Goal: Transaction & Acquisition: Purchase product/service

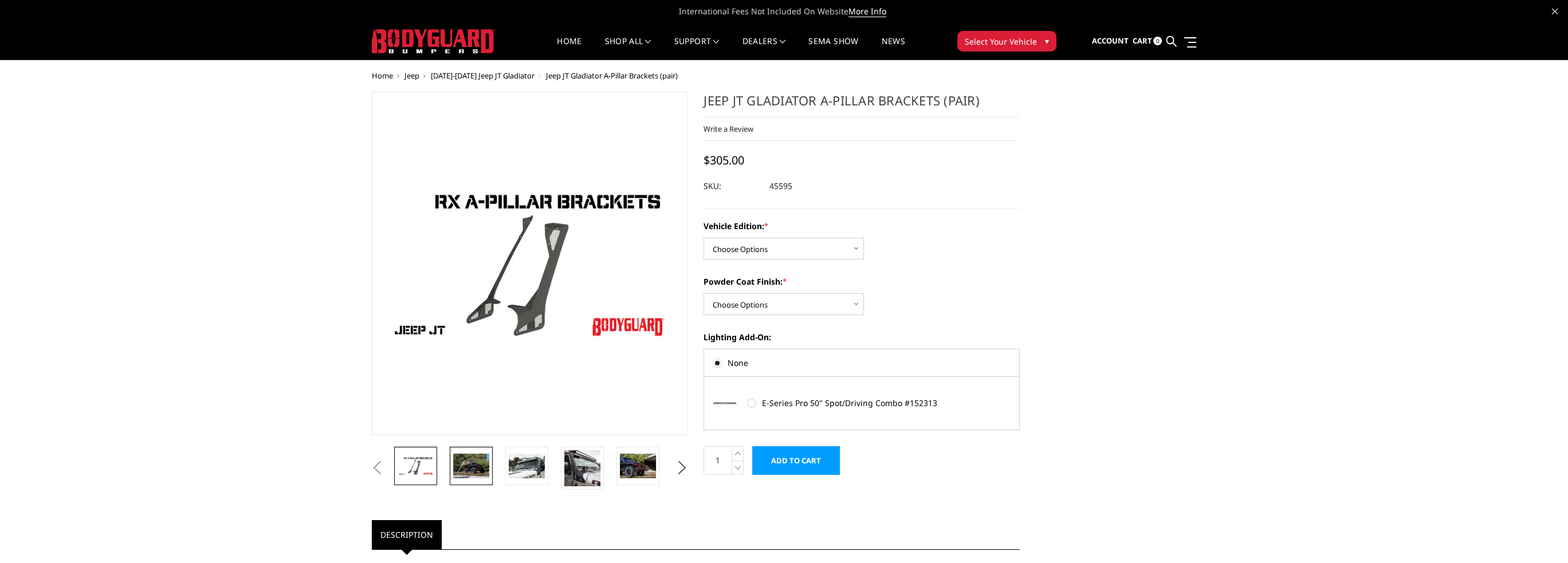
click at [476, 463] on img at bounding box center [471, 466] width 36 height 24
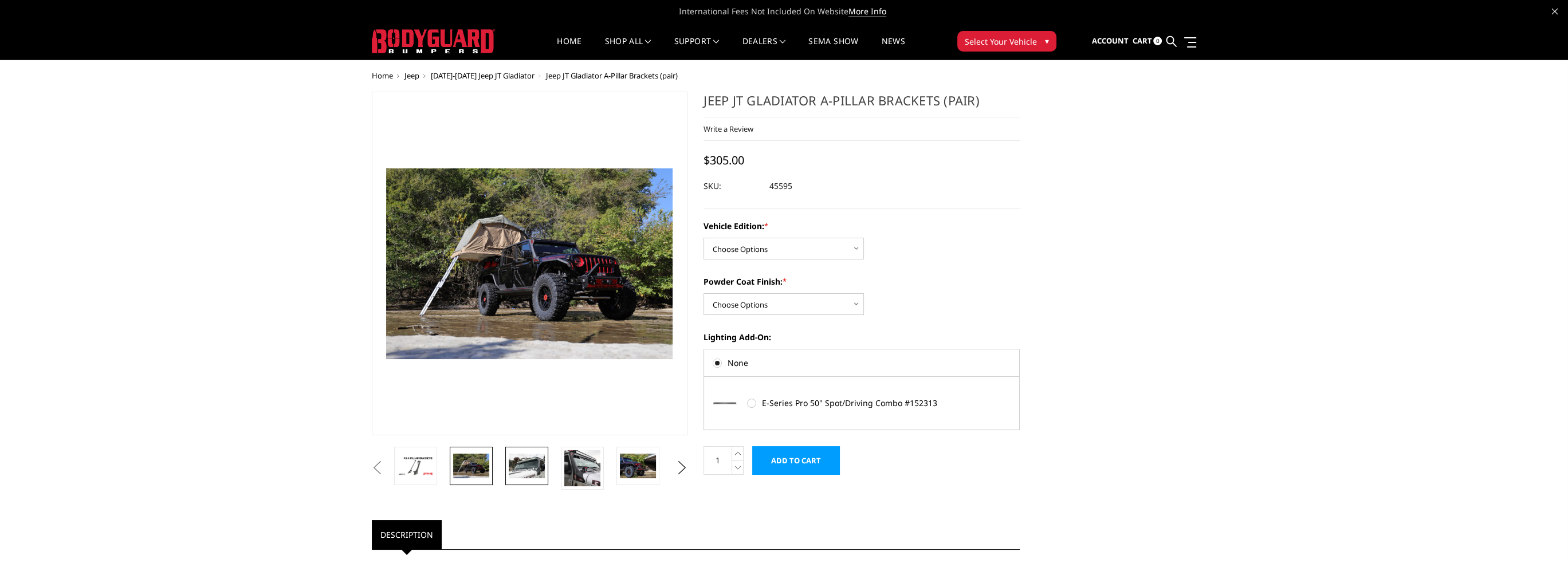
click at [517, 467] on img at bounding box center [527, 466] width 36 height 24
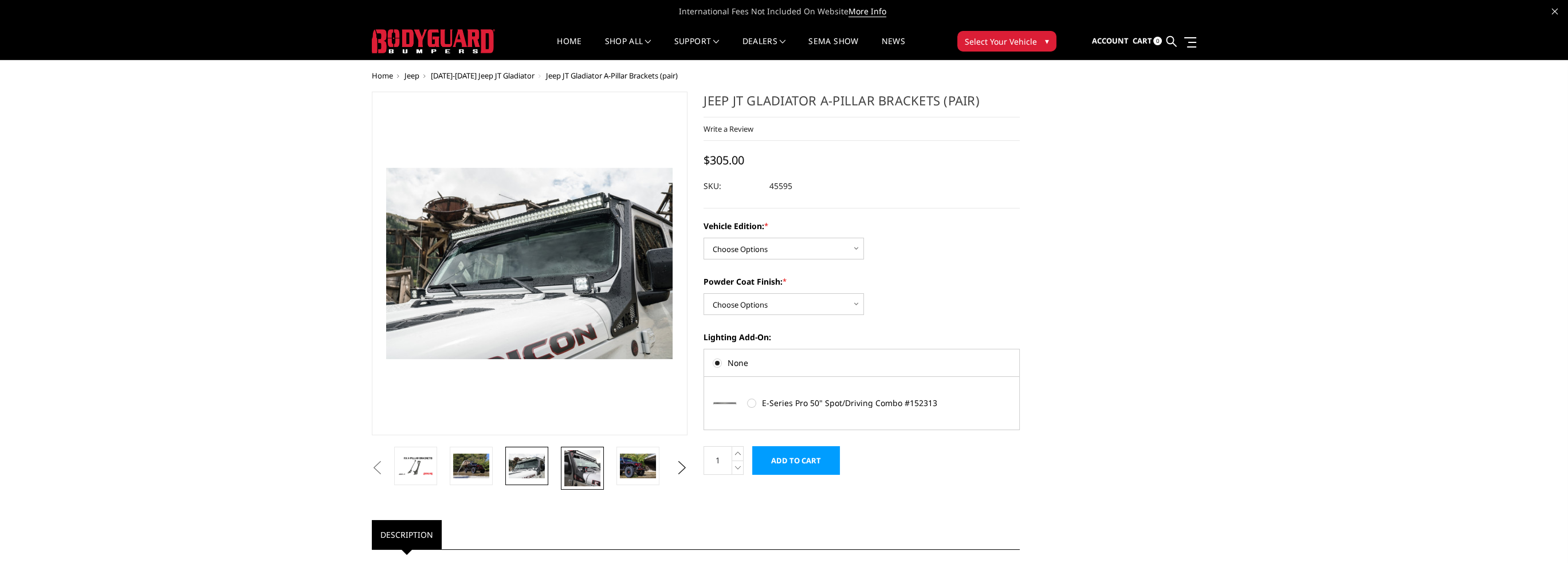
click at [576, 465] on img at bounding box center [583, 468] width 36 height 36
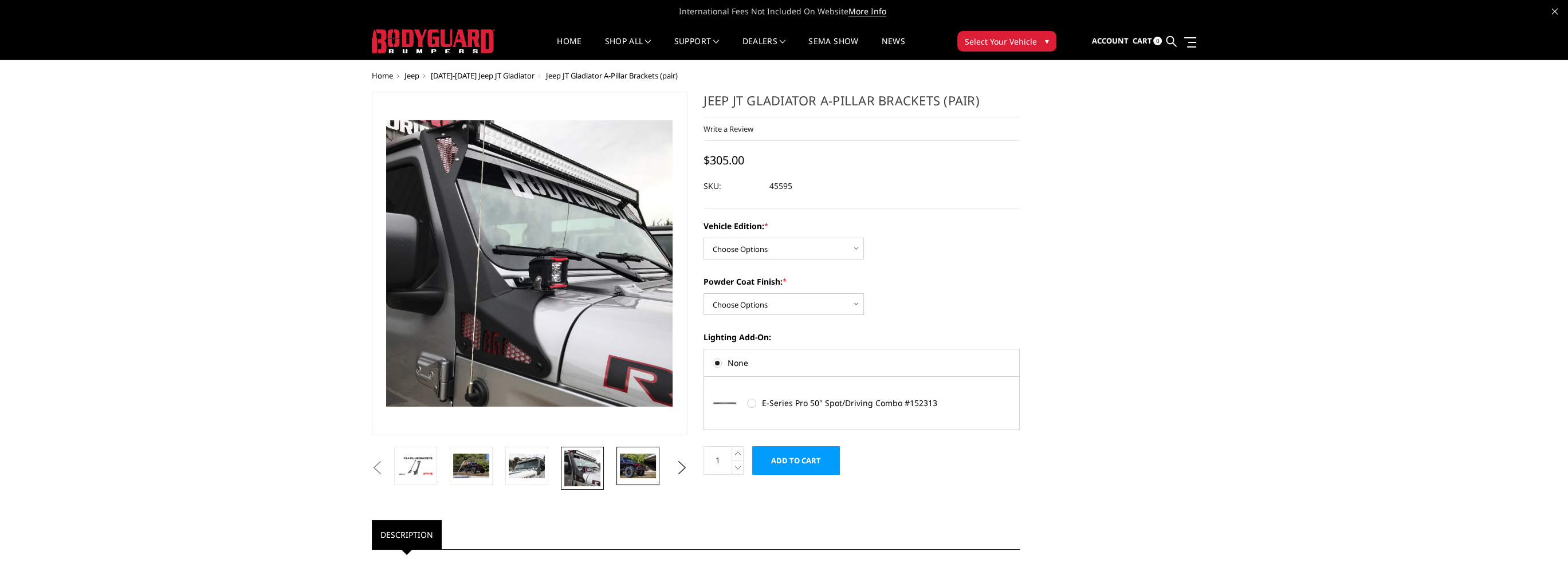
click at [623, 470] on img at bounding box center [638, 466] width 36 height 24
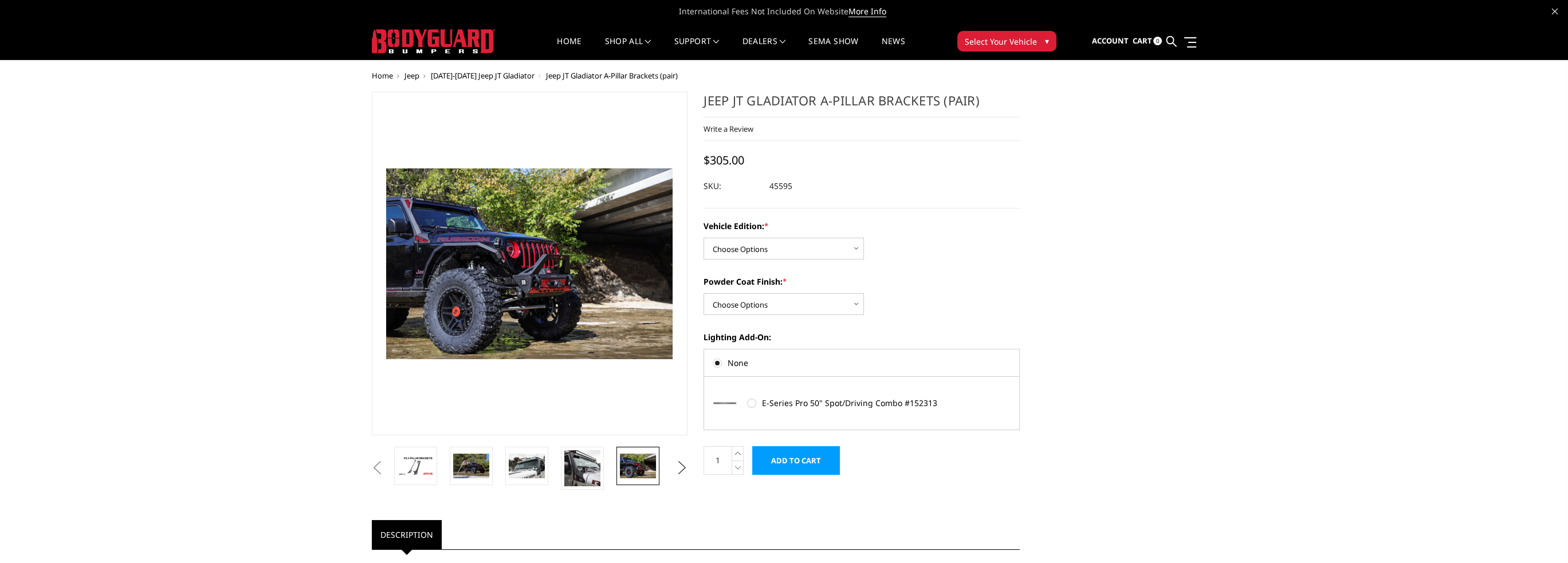
click at [681, 469] on button "Next" at bounding box center [682, 468] width 17 height 17
click at [640, 465] on img at bounding box center [638, 466] width 36 height 24
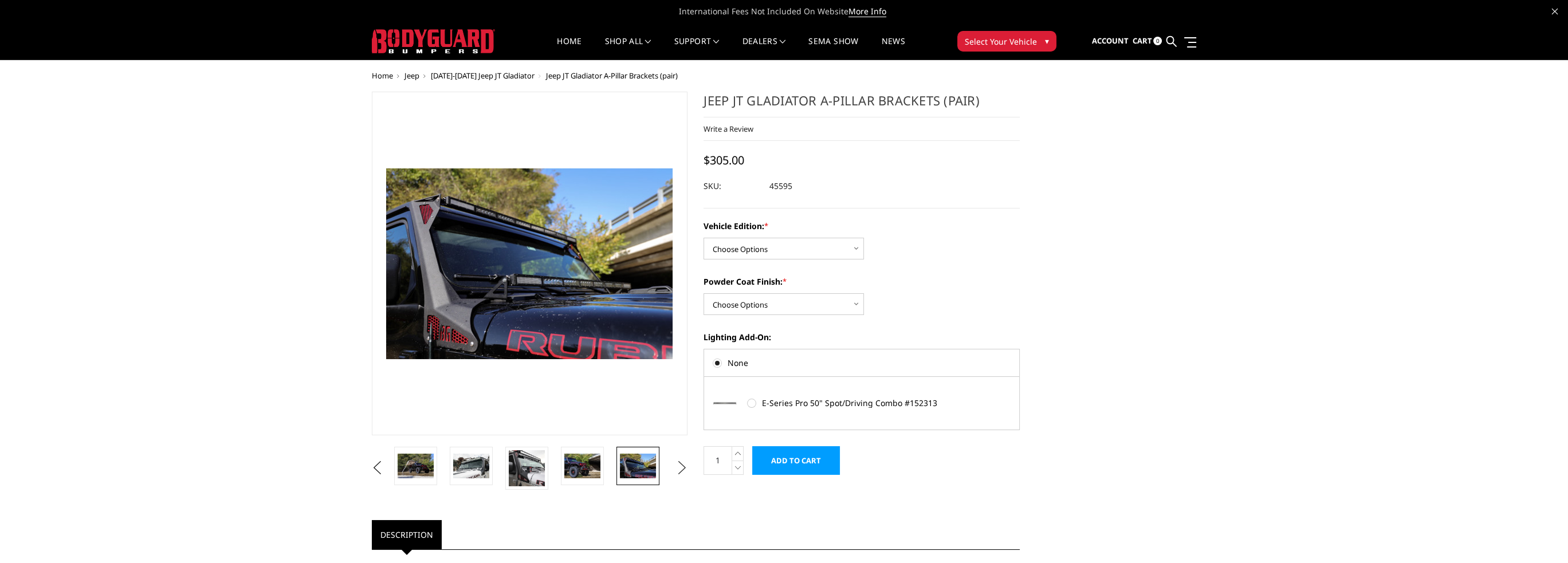
click at [682, 467] on button "Next" at bounding box center [682, 468] width 17 height 17
click at [637, 467] on img at bounding box center [638, 466] width 36 height 24
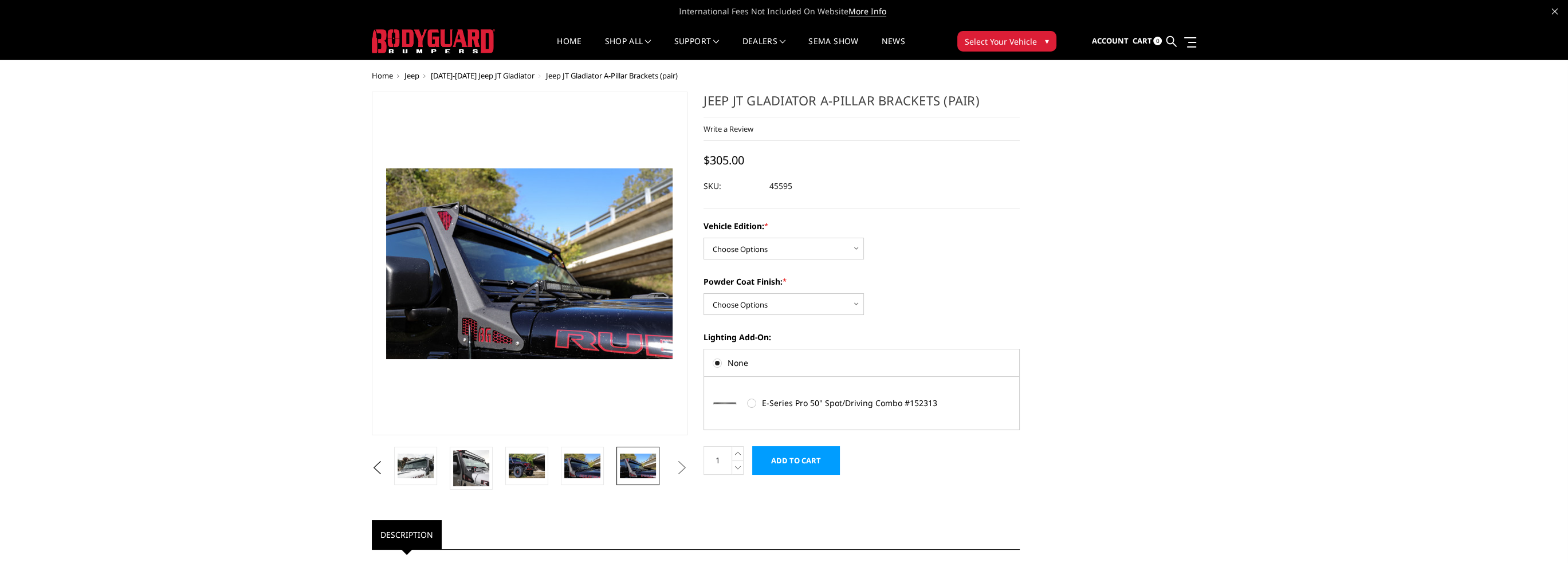
click at [682, 470] on button "Next" at bounding box center [682, 468] width 17 height 17
click at [858, 250] on select "Choose Options Standard Jeep Jeep 392 or Mojave Edition" at bounding box center [783, 248] width 160 height 22
click at [703, 238] on select "Choose Options Standard Jeep Jeep 392 or Mojave Edition" at bounding box center [783, 248] width 160 height 22
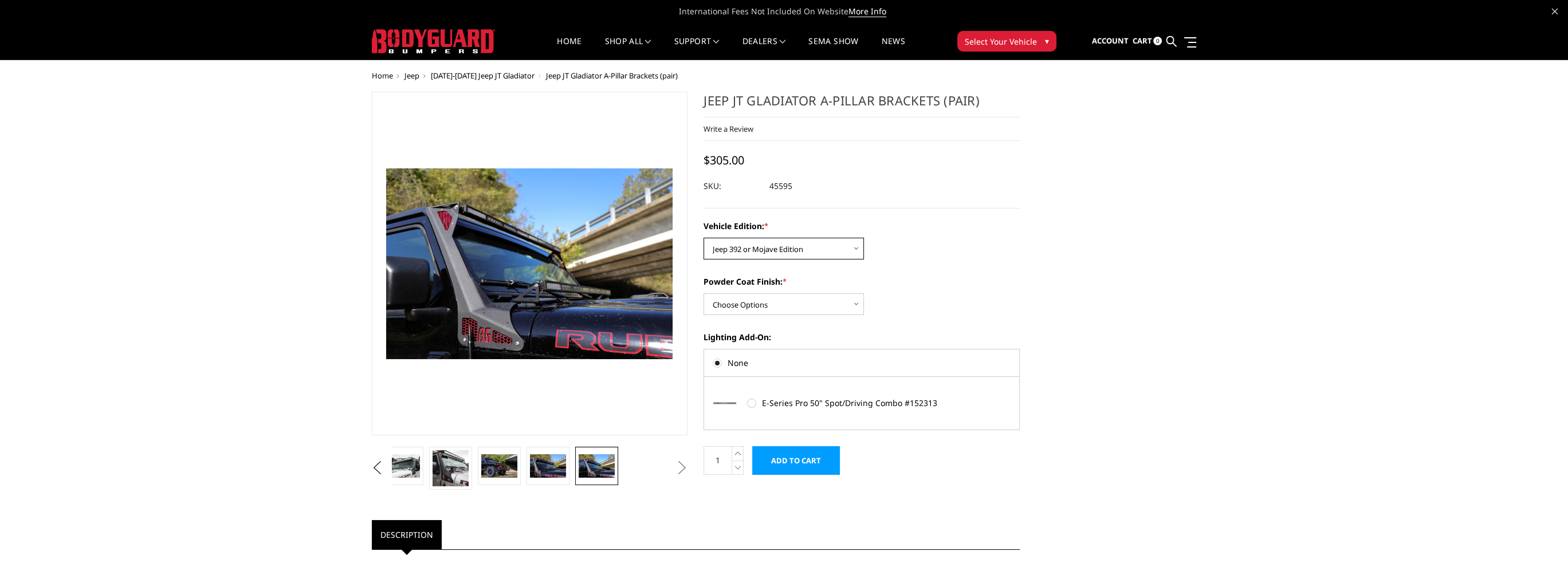
click at [859, 247] on select "Choose Options Standard Jeep Jeep 392 or Mojave Edition" at bounding box center [783, 248] width 160 height 22
select select "4123"
click at [703, 238] on select "Choose Options Standard Jeep Jeep 392 or Mojave Edition" at bounding box center [783, 248] width 160 height 22
click at [855, 306] on select "Choose Options Bare Metal Texture Black Powder Coat" at bounding box center [783, 304] width 160 height 22
select select "4122"
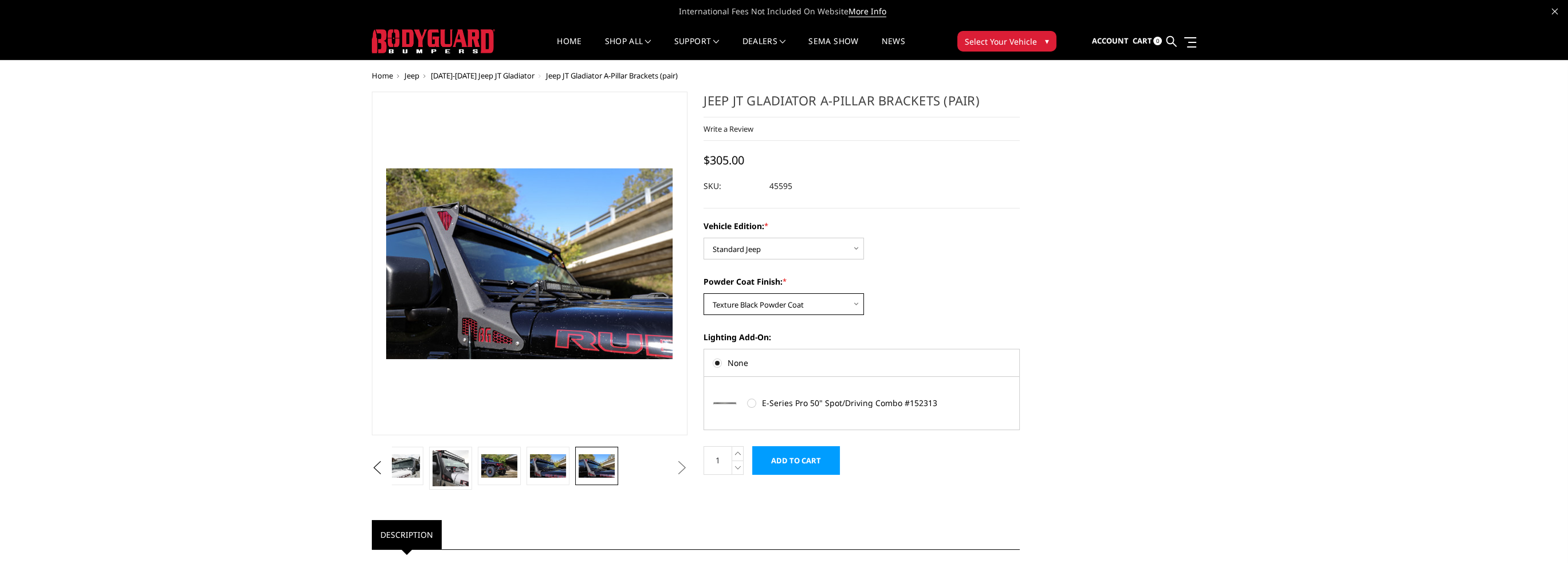
click at [703, 294] on select "Choose Options Bare Metal Texture Black Powder Coat" at bounding box center [783, 304] width 160 height 22
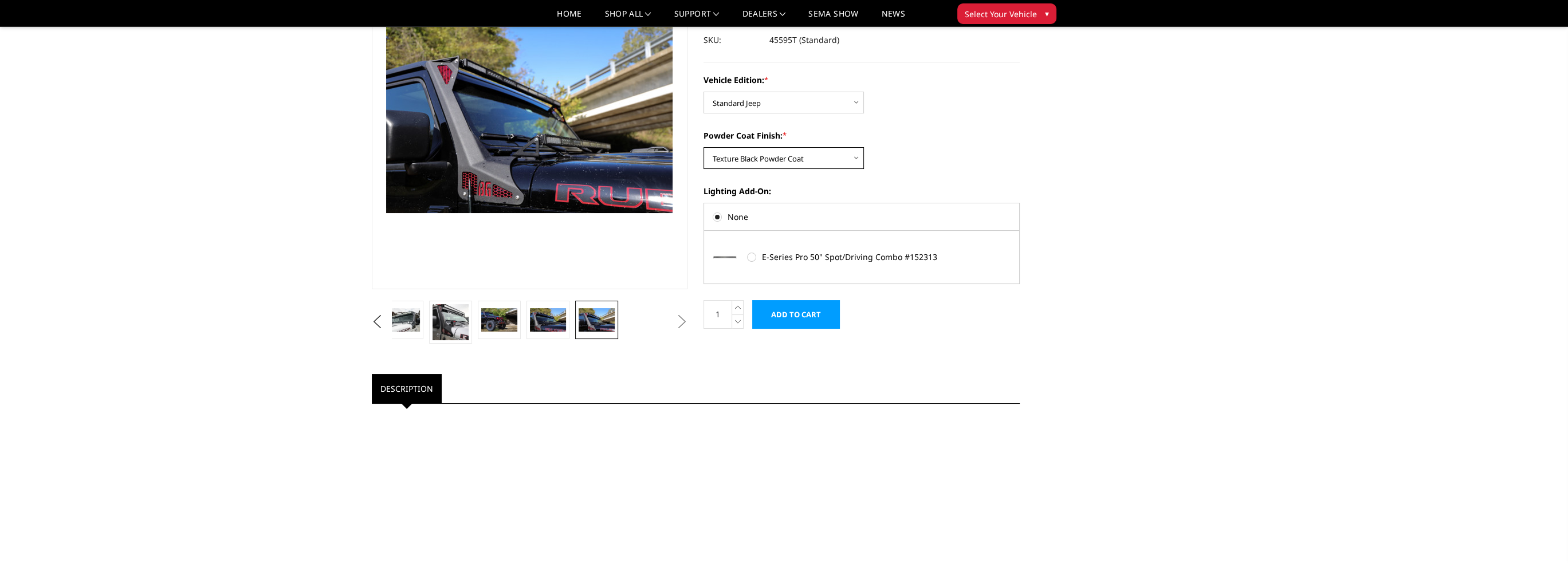
scroll to position [114, 0]
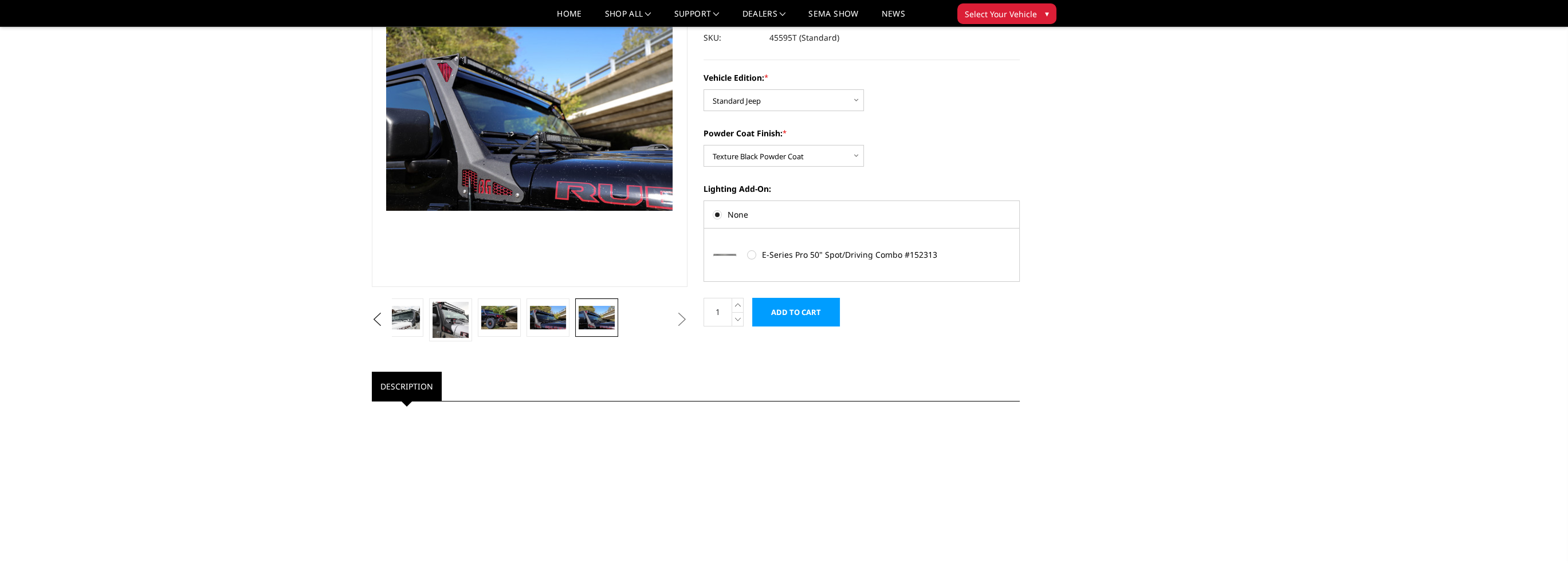
click at [753, 254] on label "E-Series Pro 50" Spot/Driving Combo #152313" at bounding box center [854, 255] width 213 height 12
click at [748, 251] on input "E-Series Pro 50" Spot/Driving Combo #152313" at bounding box center [747, 250] width 1 height 1
radio input "true"
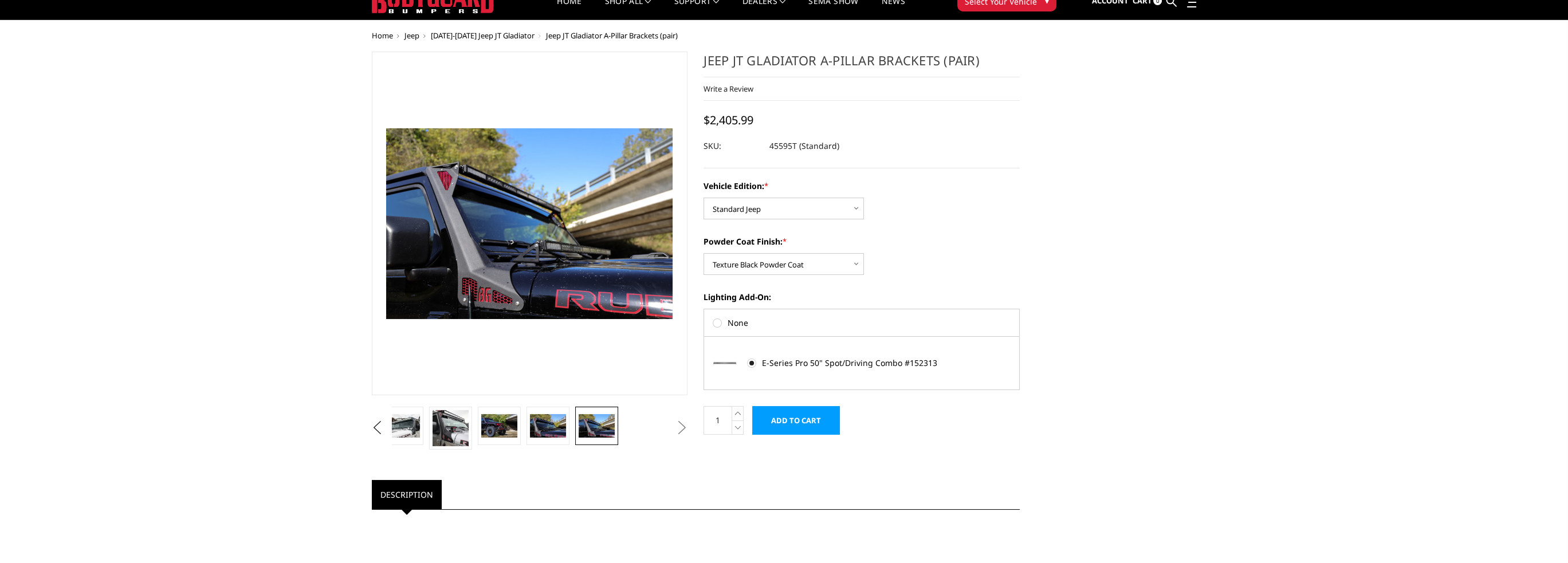
scroll to position [58, 0]
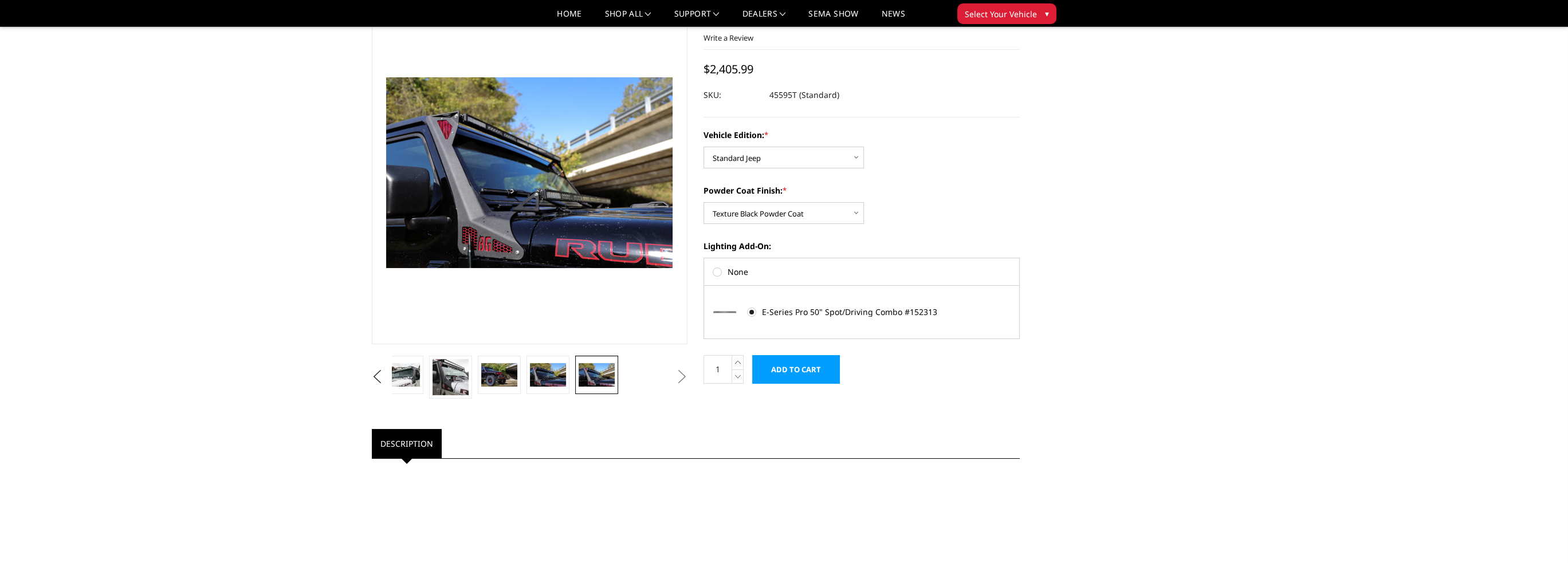
click at [755, 311] on label "E-Series Pro 50" Spot/Driving Combo #152313" at bounding box center [854, 312] width 213 height 12
click at [748, 307] on input "E-Series Pro 50" Spot/Driving Combo #152313" at bounding box center [747, 307] width 1 height 1
click at [752, 311] on label "E-Series Pro 50" Spot/Driving Combo #152313" at bounding box center [854, 312] width 213 height 12
click at [748, 307] on input "E-Series Pro 50" Spot/Driving Combo #152313" at bounding box center [747, 307] width 1 height 1
click at [717, 273] on label "None" at bounding box center [861, 272] width 298 height 12
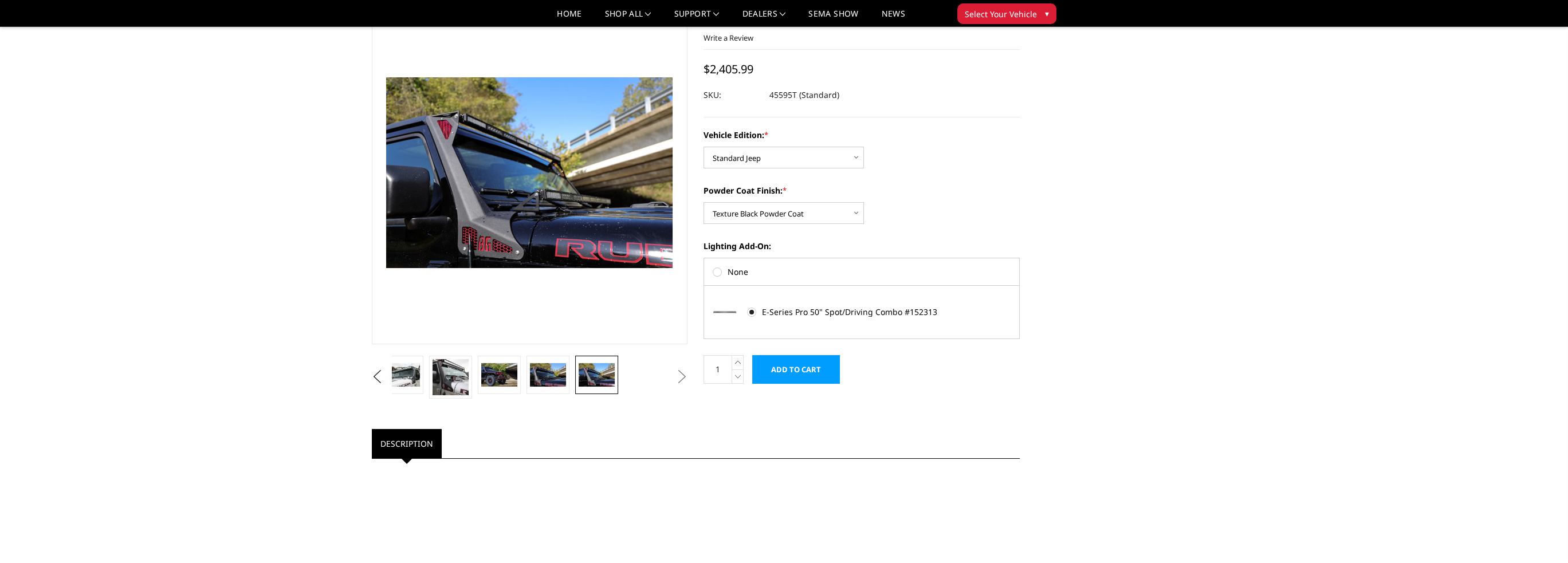
click at [713, 268] on input "None" at bounding box center [713, 267] width 1 height 1
radio input "true"
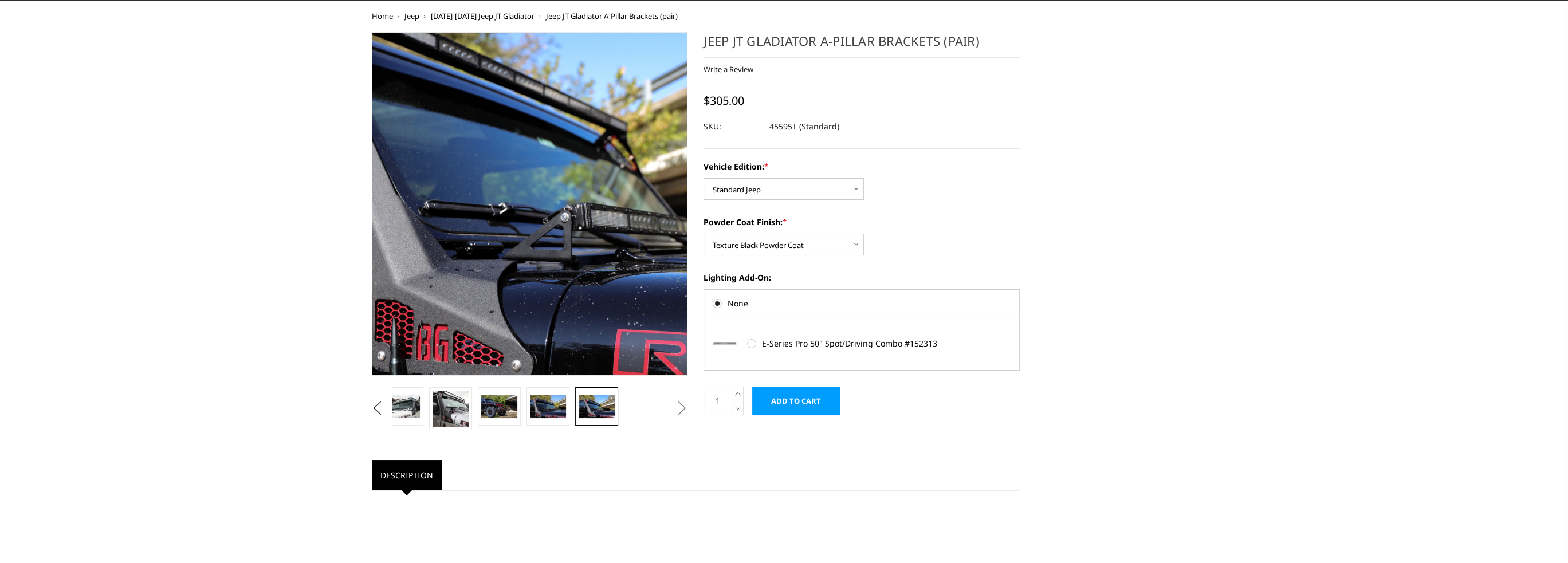
scroll to position [3, 0]
